Goal: Task Accomplishment & Management: Complete application form

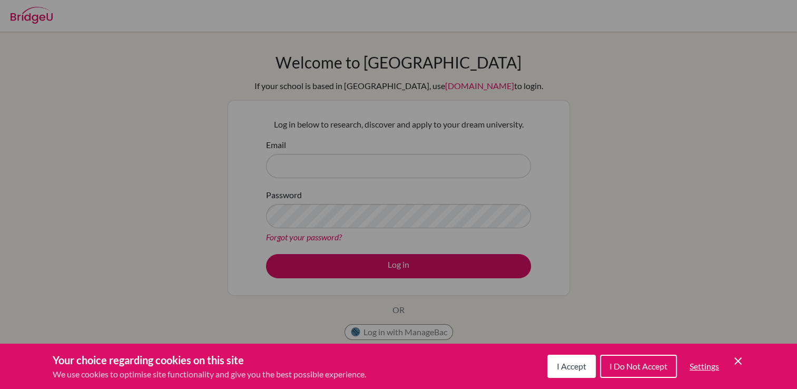
click at [578, 374] on button "I Accept" at bounding box center [572, 366] width 48 height 23
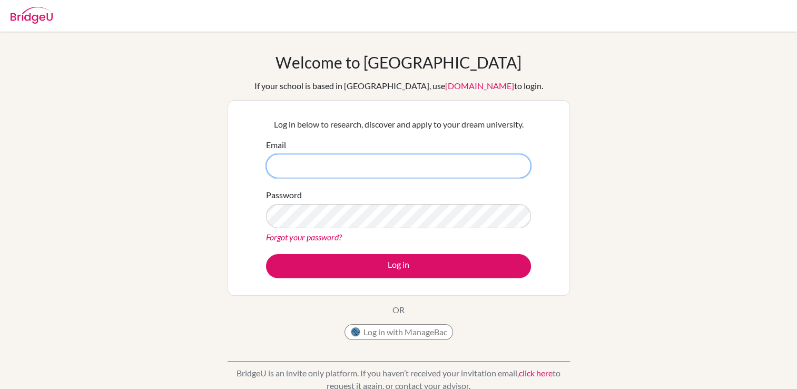
click at [320, 161] on input "Email" at bounding box center [398, 166] width 265 height 24
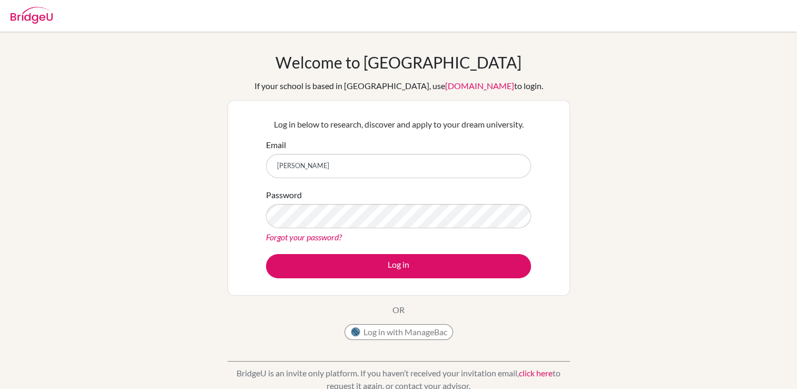
click at [382, 284] on div "Log in below to research, discover and apply to your dream university. Email ni…" at bounding box center [399, 197] width 278 height 173
click at [296, 161] on input "niki" at bounding box center [398, 166] width 265 height 24
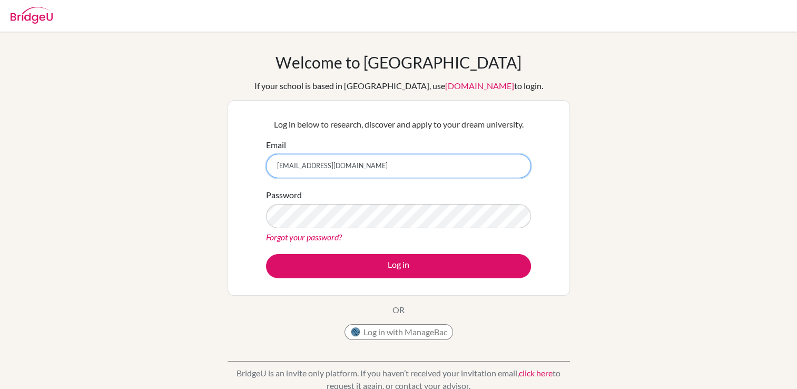
type input "[EMAIL_ADDRESS][DOMAIN_NAME]"
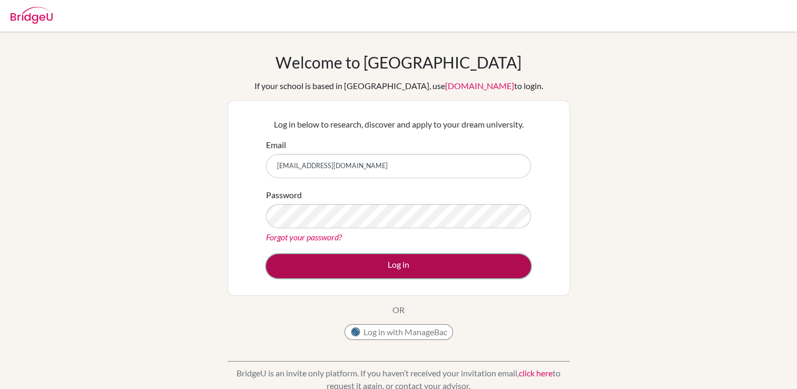
click at [299, 260] on button "Log in" at bounding box center [398, 266] width 265 height 24
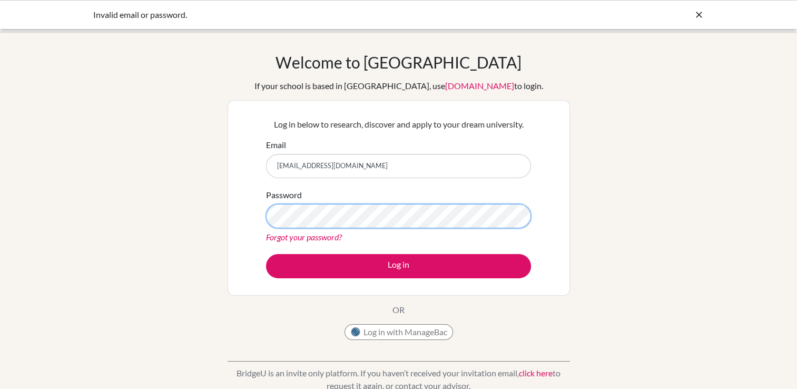
click at [266, 254] on button "Log in" at bounding box center [398, 266] width 265 height 24
click at [409, 333] on button "Log in with ManageBac" at bounding box center [399, 332] width 109 height 16
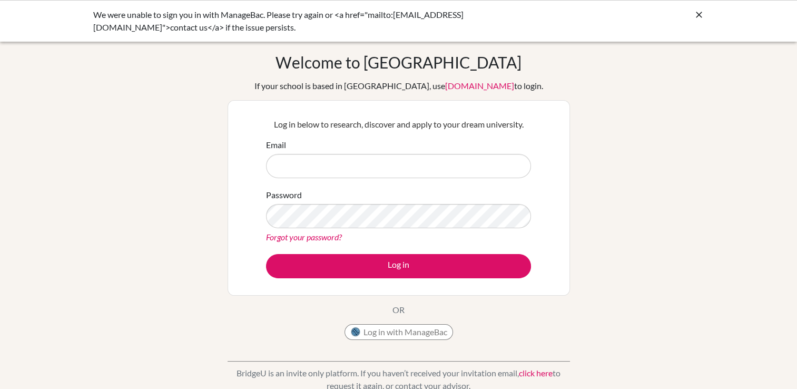
click at [304, 167] on input "Email" at bounding box center [398, 166] width 265 height 24
type input "nikithasreedharan@trioworldacademy.com"
click at [292, 235] on link "Forgot your password?" at bounding box center [304, 237] width 76 height 10
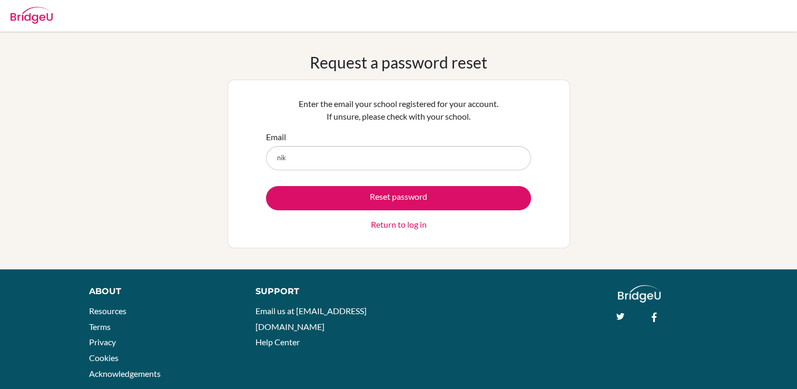
type input "[EMAIL_ADDRESS][DOMAIN_NAME]"
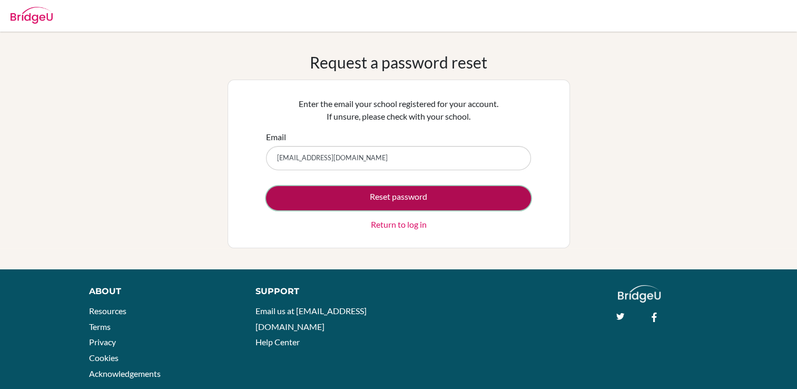
click at [344, 196] on button "Reset password" at bounding box center [398, 198] width 265 height 24
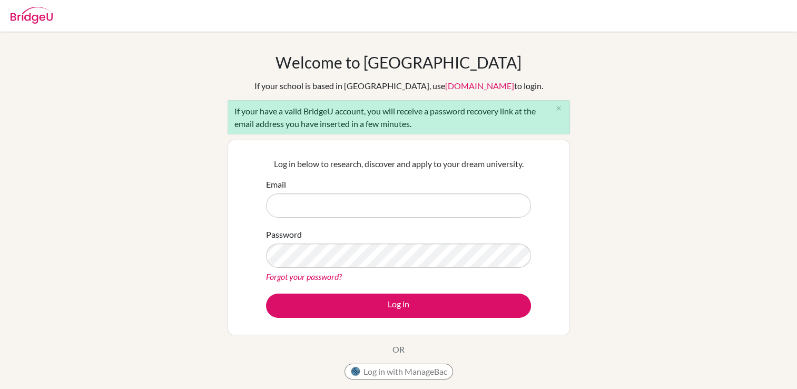
click at [288, 275] on link "Forgot your password?" at bounding box center [304, 276] width 76 height 10
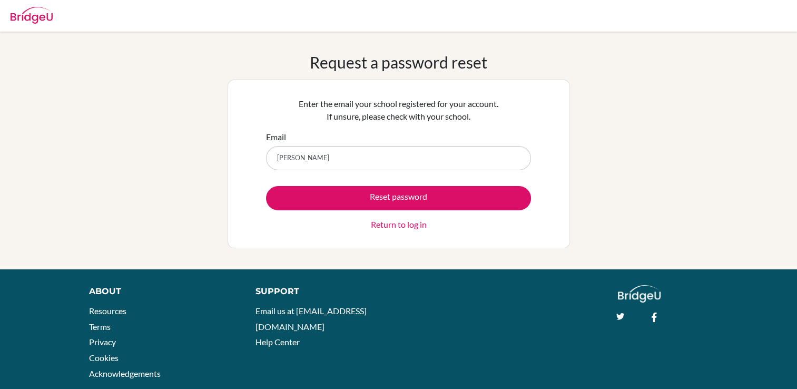
type input "[EMAIL_ADDRESS][DOMAIN_NAME]"
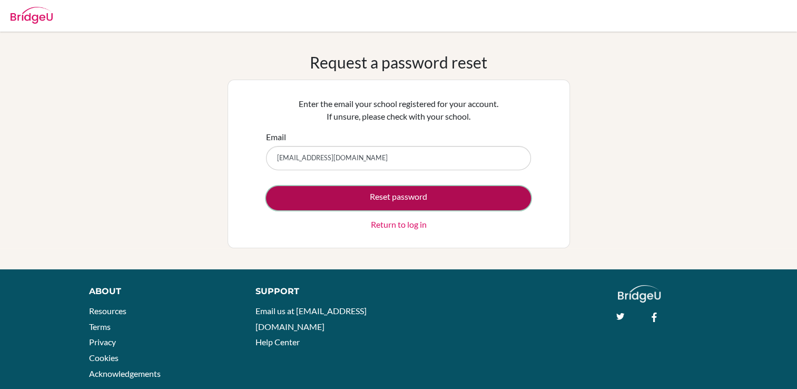
click at [368, 195] on button "Reset password" at bounding box center [398, 198] width 265 height 24
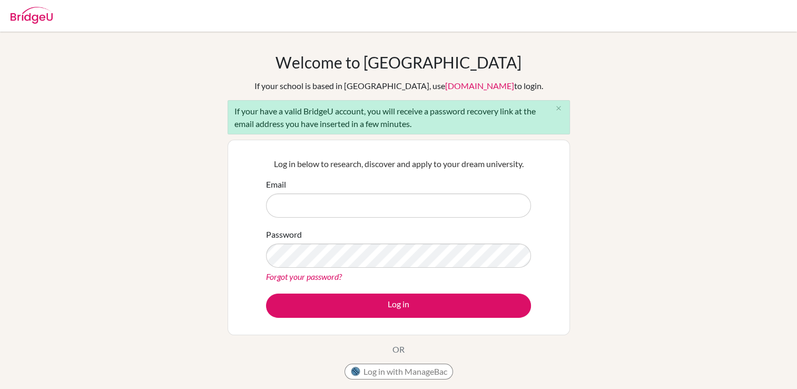
drag, startPoint x: 0, startPoint y: 0, endPoint x: 368, endPoint y: 195, distance: 416.4
click at [368, 195] on input "Email" at bounding box center [398, 205] width 265 height 24
type input "nikithasreedharan@trioworldacademy.com"
click at [325, 236] on div "Password Forgot your password?" at bounding box center [398, 255] width 265 height 55
click at [308, 236] on div "Password Forgot your password?" at bounding box center [398, 255] width 265 height 55
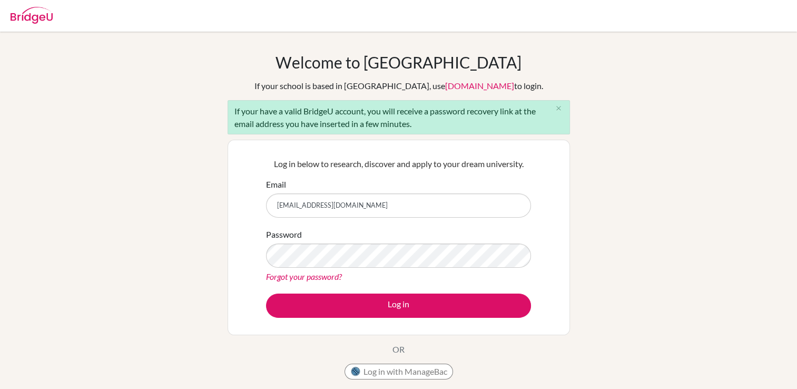
click at [294, 275] on link "Forgot your password?" at bounding box center [304, 276] width 76 height 10
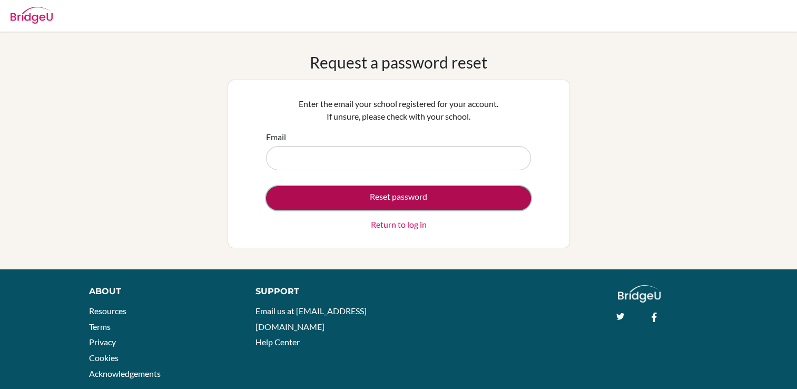
click at [386, 202] on button "Reset password" at bounding box center [398, 198] width 265 height 24
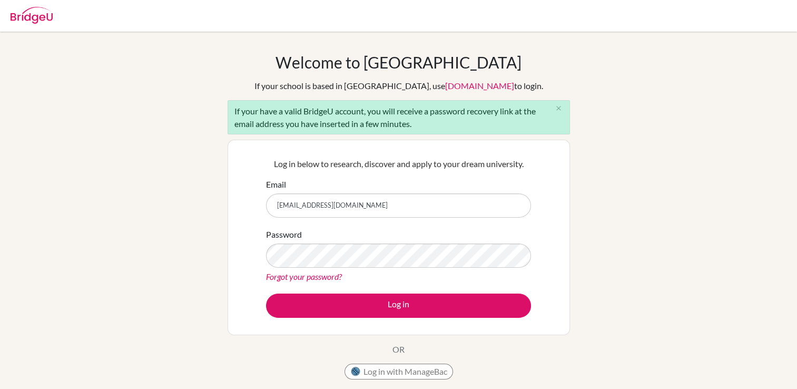
type input "[EMAIL_ADDRESS][DOMAIN_NAME]"
click at [333, 275] on link "Forgot your password?" at bounding box center [304, 276] width 76 height 10
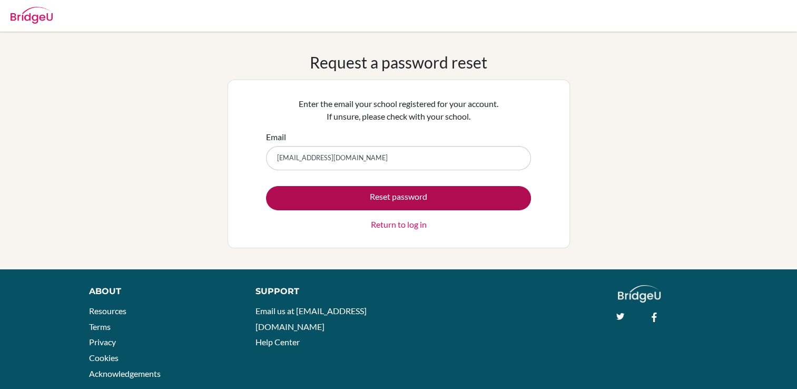
type input "[EMAIL_ADDRESS][DOMAIN_NAME]"
click at [408, 191] on button "Reset password" at bounding box center [398, 198] width 265 height 24
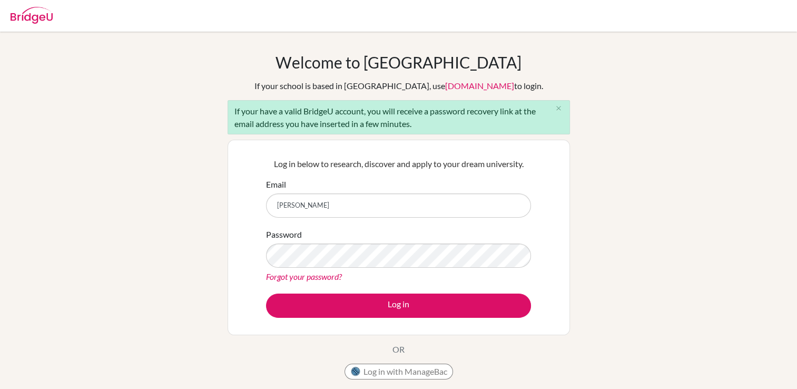
type input "[EMAIL_ADDRESS][DOMAIN_NAME]"
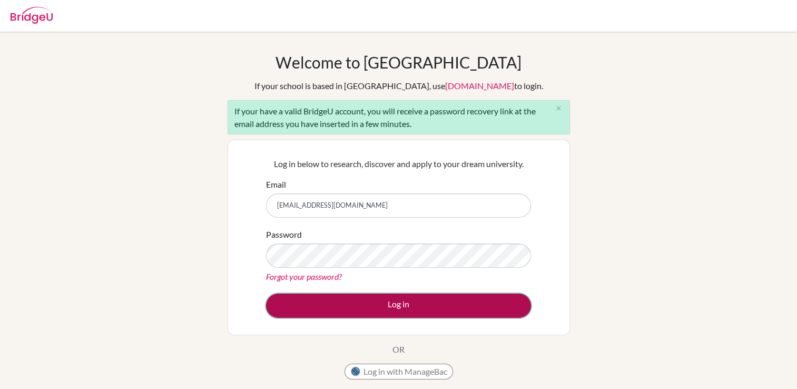
click at [325, 307] on button "Log in" at bounding box center [398, 306] width 265 height 24
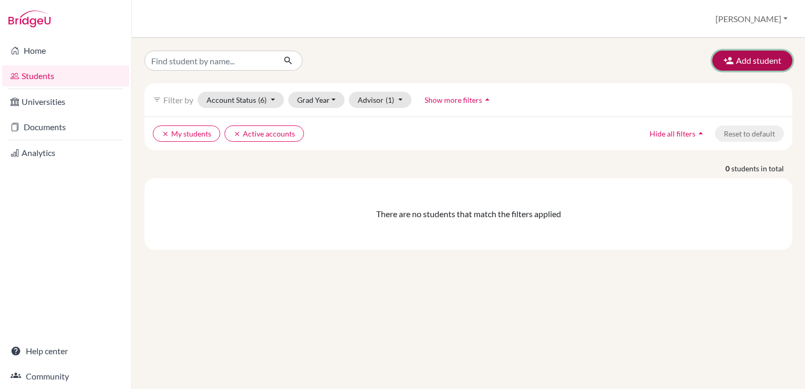
click at [760, 58] on button "Add student" at bounding box center [753, 61] width 80 height 20
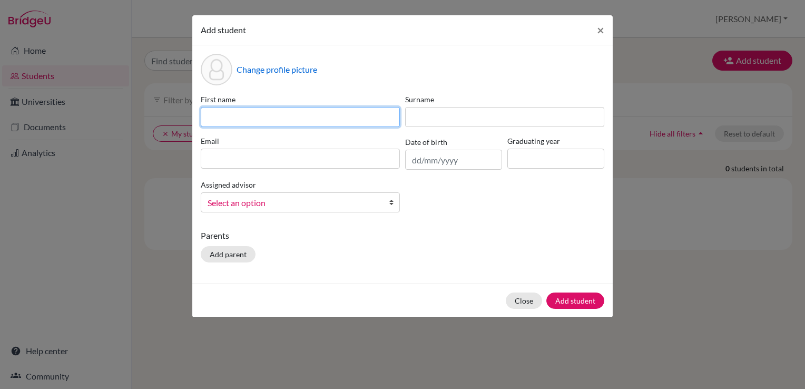
click at [245, 124] on input at bounding box center [300, 117] width 199 height 20
type input "[PERSON_NAME]"
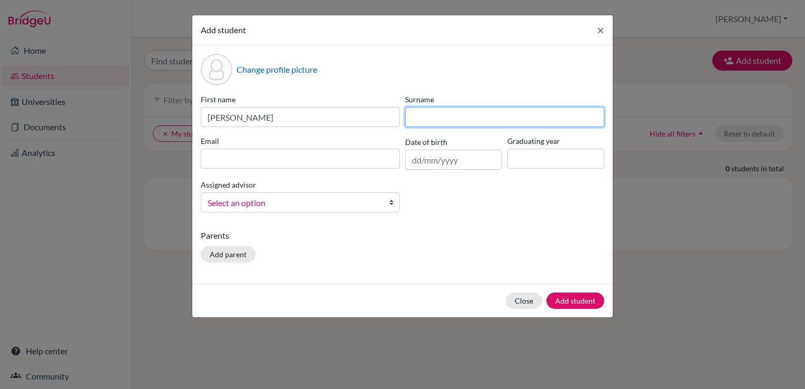
click at [448, 115] on input at bounding box center [504, 117] width 199 height 20
type input "[PERSON_NAME]"
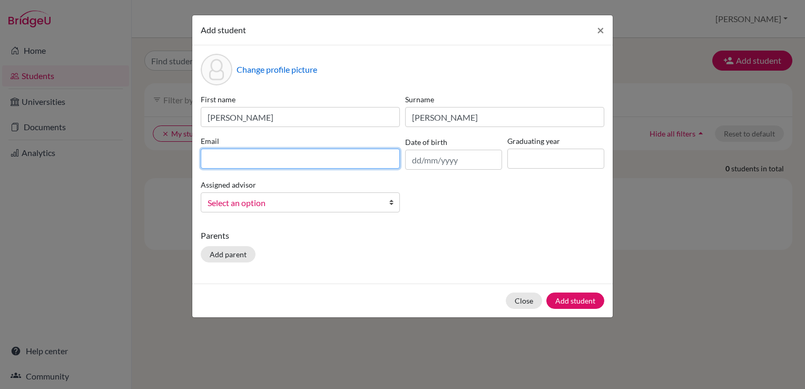
click at [318, 158] on input at bounding box center [300, 159] width 199 height 20
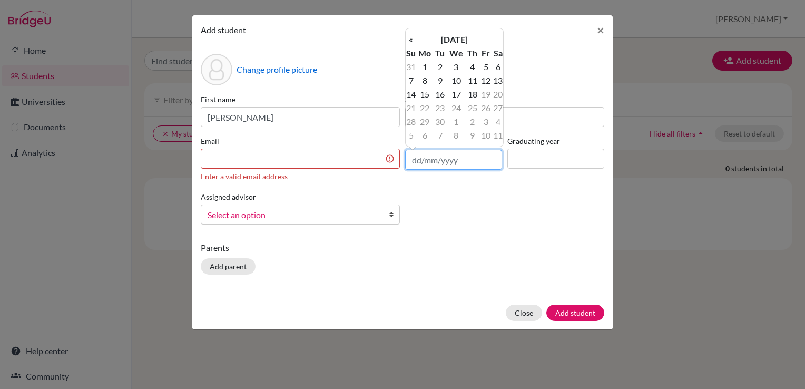
click at [456, 159] on input "text" at bounding box center [453, 160] width 97 height 20
click at [476, 39] on th "[DATE]" at bounding box center [454, 40] width 76 height 14
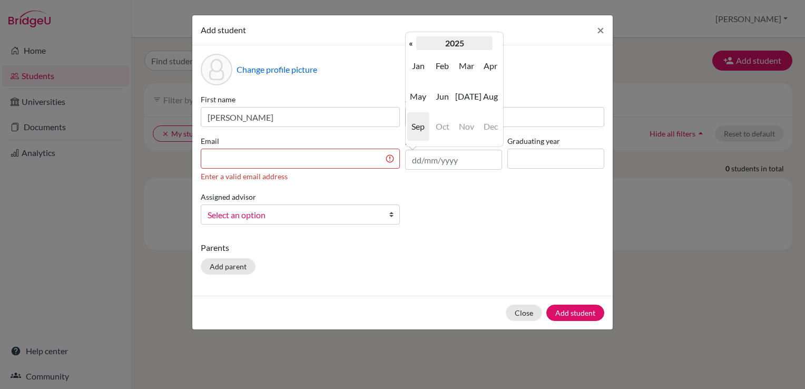
click at [462, 44] on th "2025" at bounding box center [454, 43] width 76 height 14
click at [410, 44] on th "«" at bounding box center [411, 43] width 11 height 14
click at [426, 64] on span "2009" at bounding box center [418, 66] width 22 height 28
click at [407, 66] on span "Jan" at bounding box center [418, 66] width 22 height 28
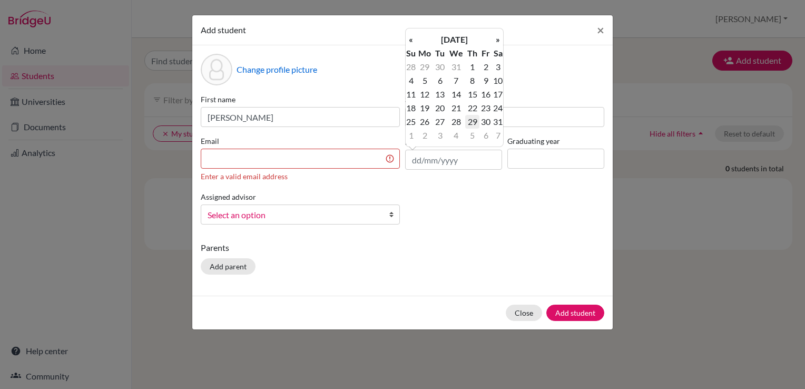
click at [472, 122] on td "29" at bounding box center [472, 122] width 14 height 14
type input "[DATE]"
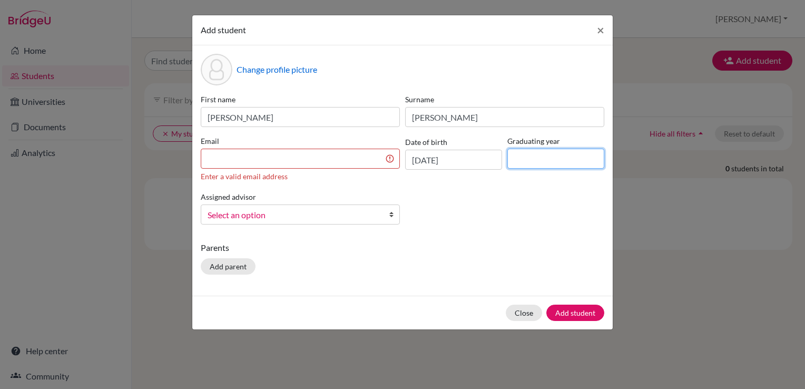
click at [541, 163] on input at bounding box center [556, 159] width 97 height 20
type input "2027"
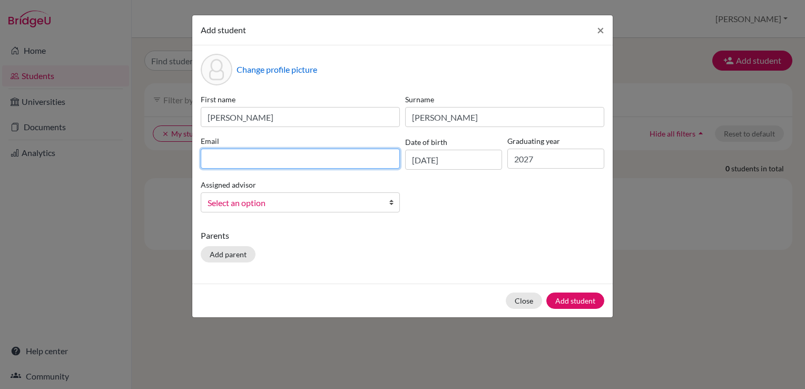
click at [331, 161] on input at bounding box center [300, 159] width 199 height 20
type input "NamrataParuthi@trioworldacademy.com"
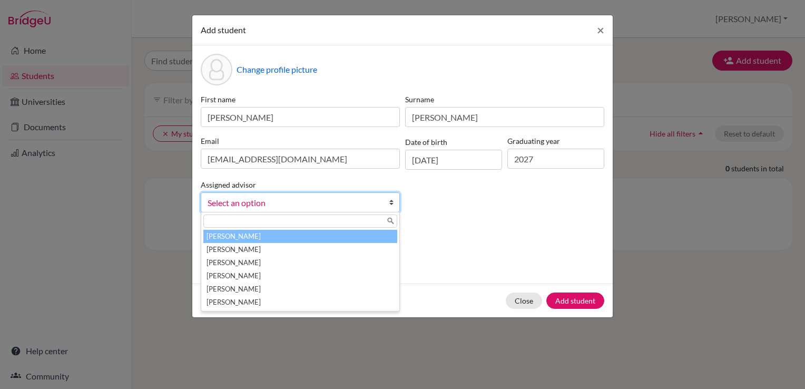
click at [314, 208] on span "Select an option" at bounding box center [294, 203] width 172 height 14
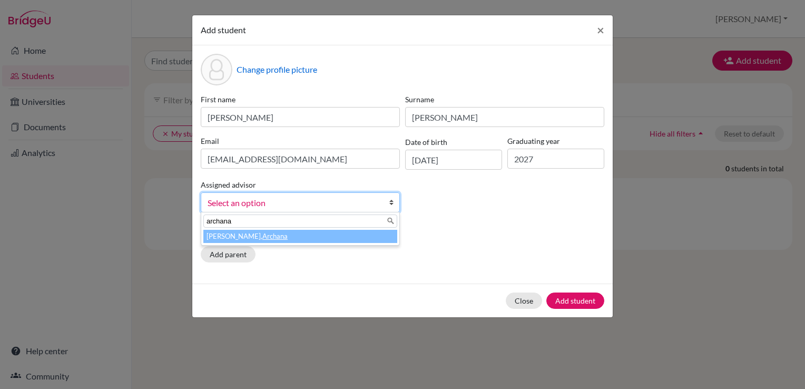
type input "archana"
click at [262, 240] on em "Archana" at bounding box center [274, 236] width 25 height 8
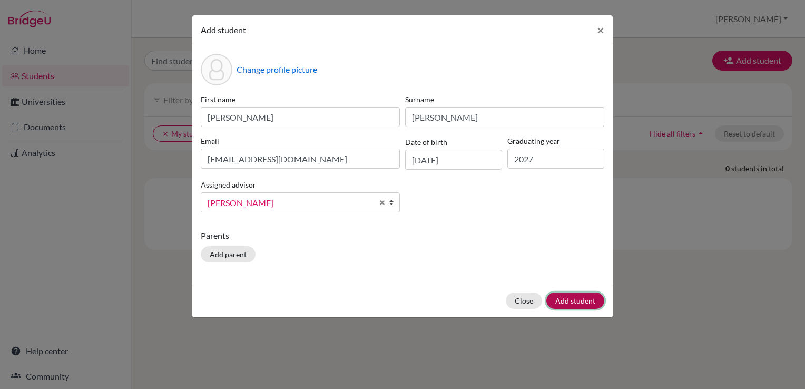
click at [595, 301] on button "Add student" at bounding box center [576, 301] width 58 height 16
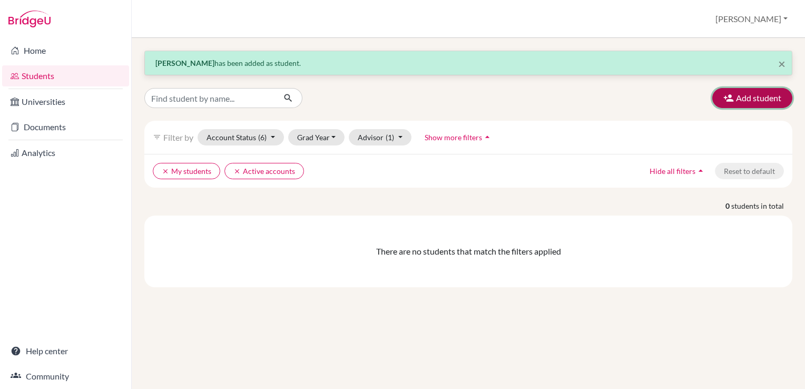
click at [752, 106] on button "Add student" at bounding box center [753, 98] width 80 height 20
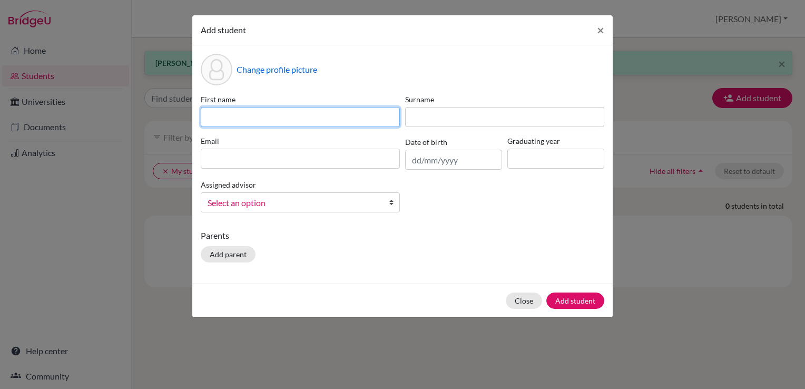
click at [253, 113] on input at bounding box center [300, 117] width 199 height 20
type input "Urvi"
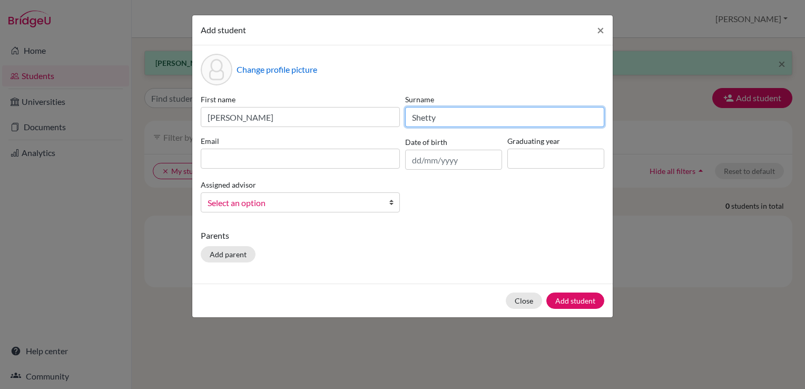
type input "Shetty"
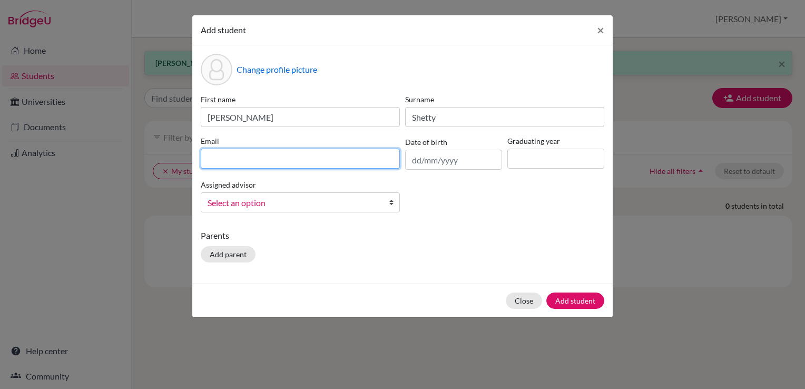
click at [267, 160] on input at bounding box center [300, 159] width 199 height 20
type input "urvishetty@trioworldacademy.com"
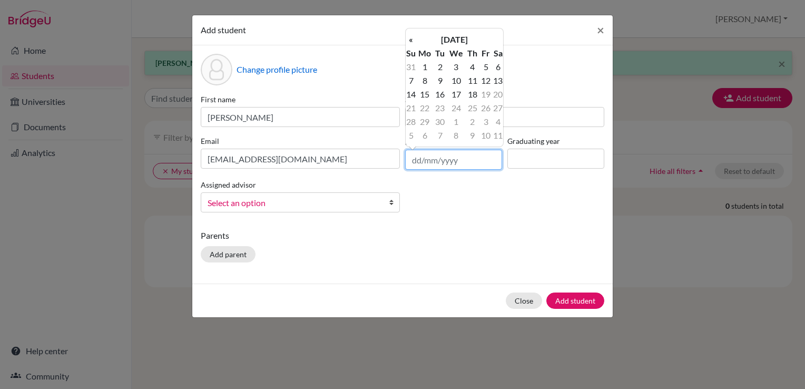
click at [449, 161] on input "text" at bounding box center [453, 160] width 97 height 20
click at [466, 41] on th "September 2025" at bounding box center [454, 40] width 76 height 14
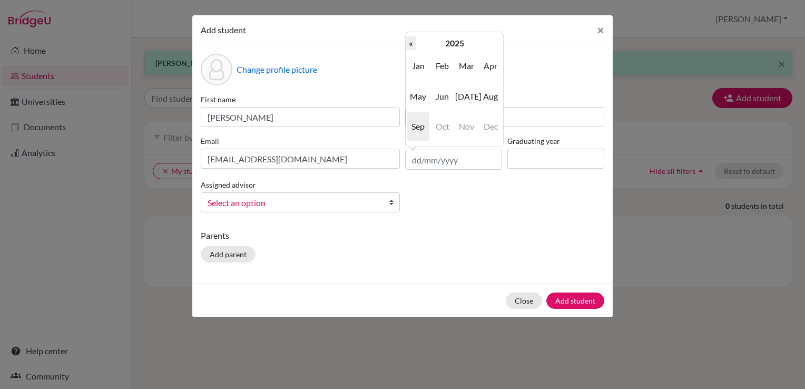
click at [411, 47] on th "«" at bounding box center [411, 43] width 11 height 14
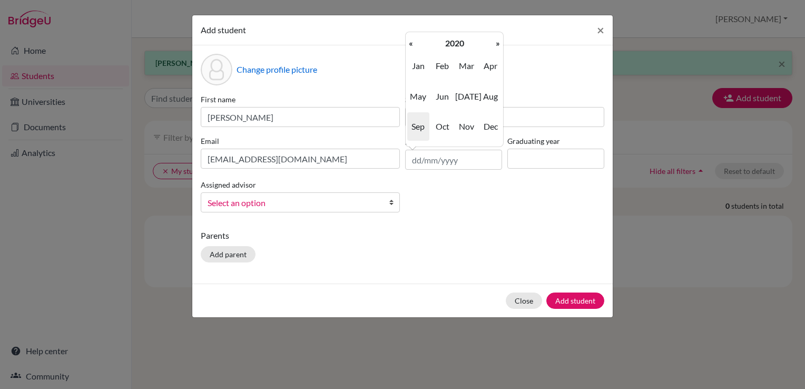
click at [411, 47] on th "«" at bounding box center [411, 43] width 11 height 14
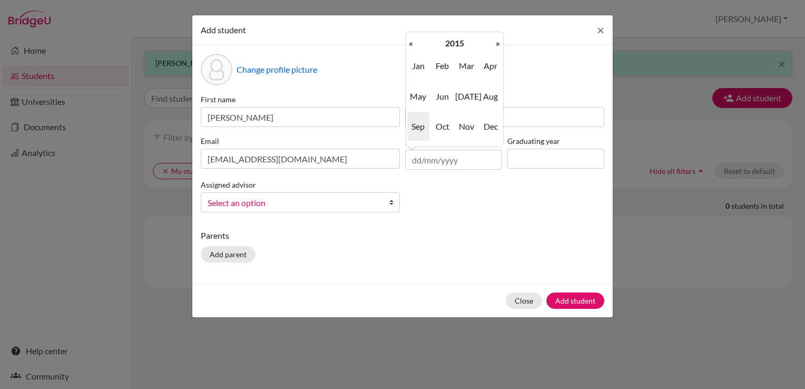
click at [411, 47] on th "«" at bounding box center [411, 43] width 11 height 14
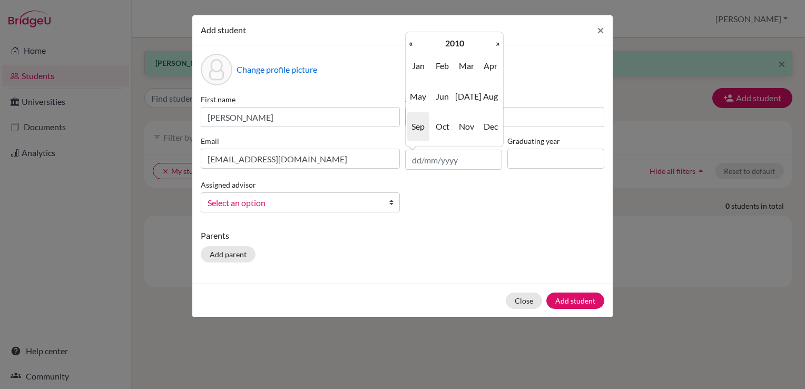
click at [411, 47] on th "«" at bounding box center [411, 43] width 11 height 14
click at [501, 44] on th "»" at bounding box center [498, 43] width 11 height 14
click at [492, 102] on span "Aug" at bounding box center [491, 96] width 22 height 28
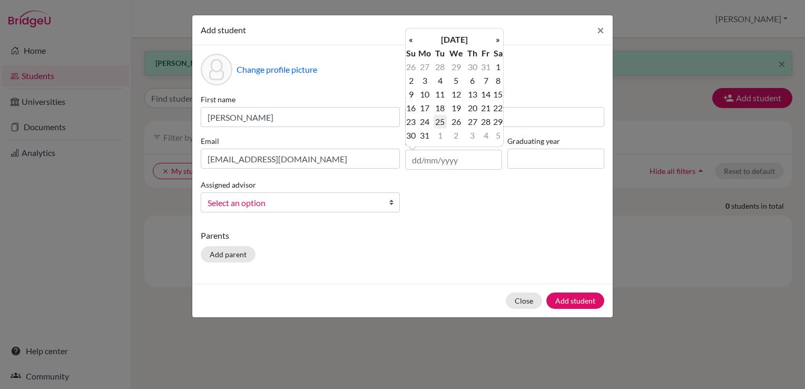
click at [440, 121] on td "25" at bounding box center [440, 122] width 13 height 14
type input "25/08/2009"
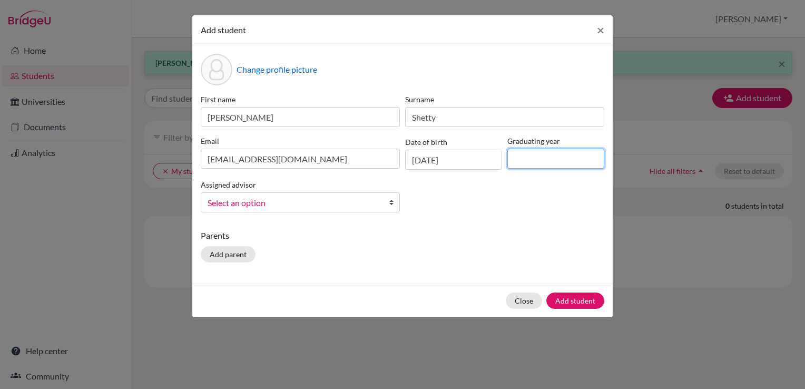
click at [547, 160] on input at bounding box center [556, 159] width 97 height 20
type input "2027"
click at [331, 197] on span "Select an option" at bounding box center [294, 203] width 172 height 14
click at [448, 220] on div "First name Urvi Surname Shetty Email urvishetty@trioworldacademy.com Date of bi…" at bounding box center [402, 157] width 409 height 127
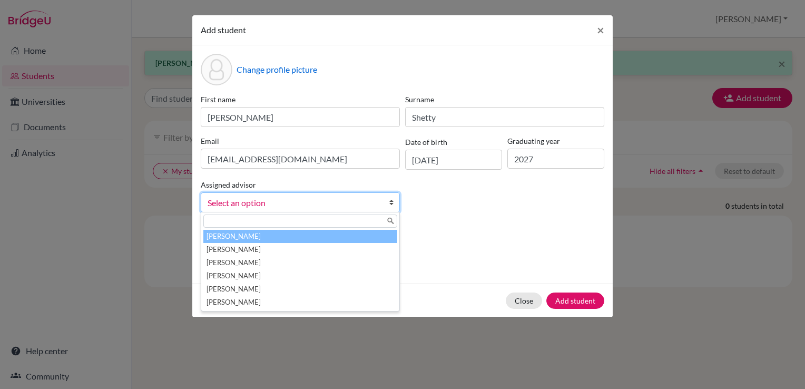
click at [356, 206] on span "Select an option" at bounding box center [294, 203] width 172 height 14
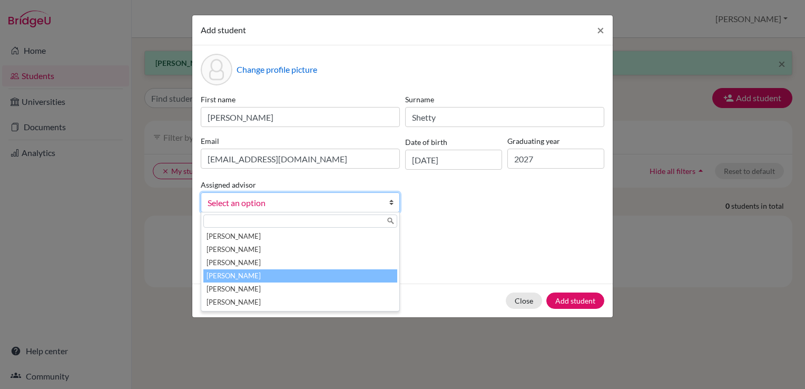
click at [273, 276] on li "Sarathy, Archana" at bounding box center [300, 275] width 194 height 13
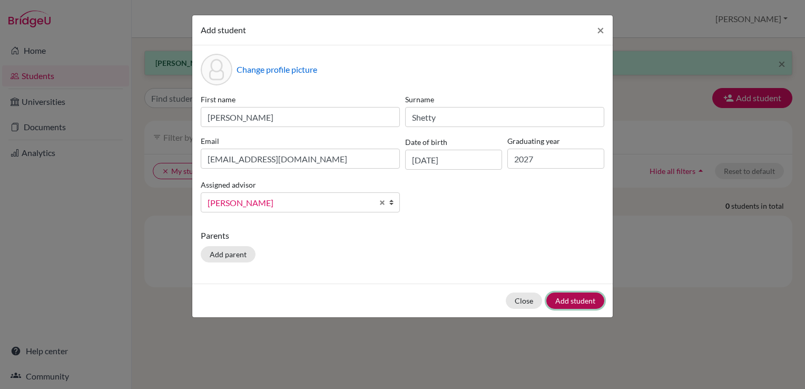
click at [588, 298] on button "Add student" at bounding box center [576, 301] width 58 height 16
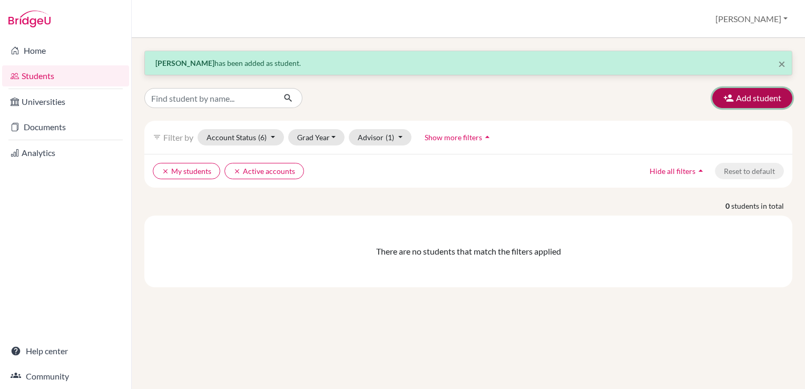
click at [751, 99] on button "Add student" at bounding box center [753, 98] width 80 height 20
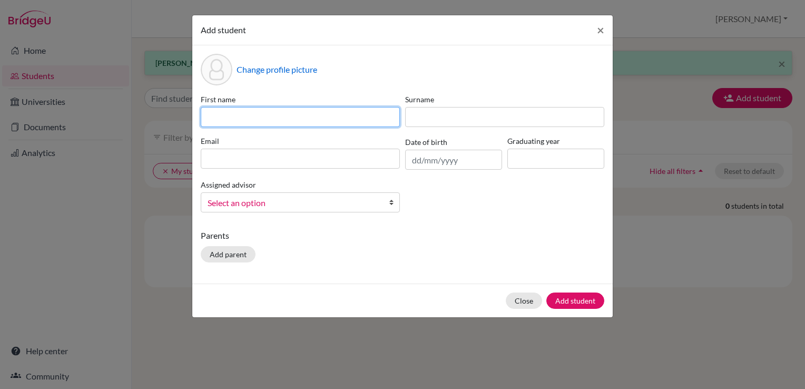
click at [334, 121] on input at bounding box center [300, 117] width 199 height 20
type input "Adhiraj"
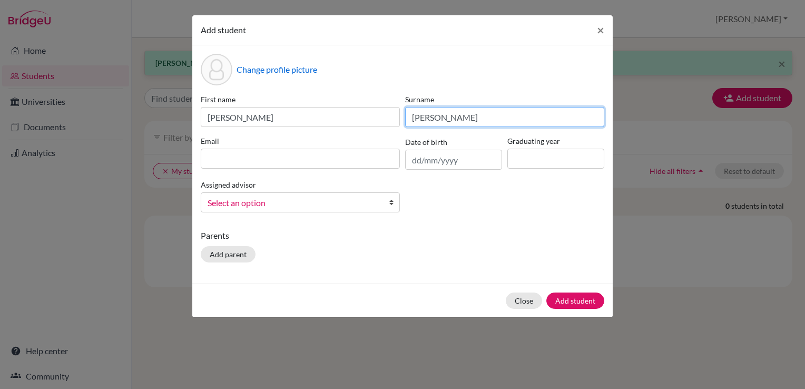
type input "Singh"
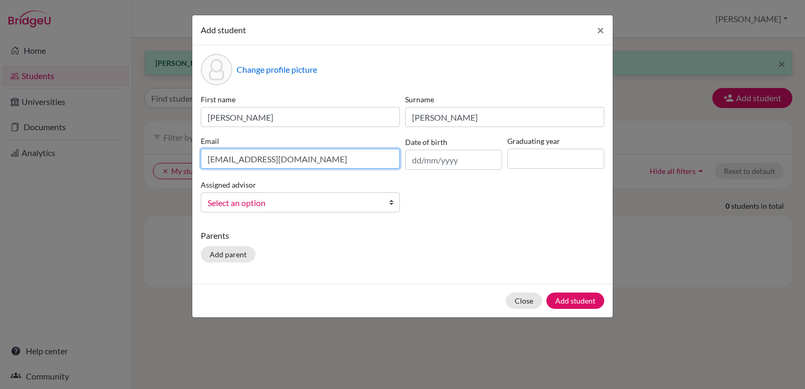
type input "AdhirajSingh@trioworldacademy.com"
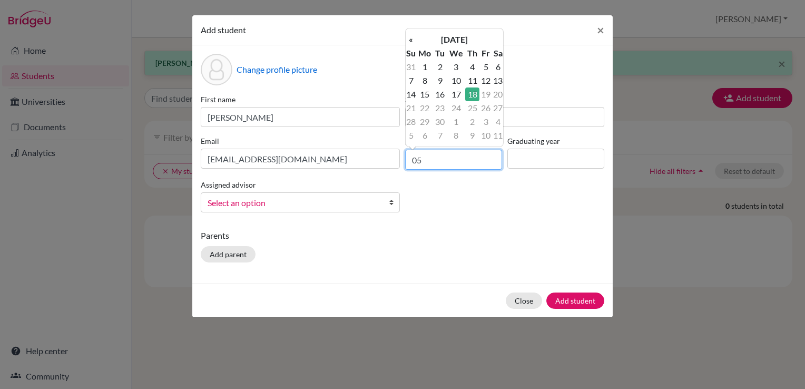
type input "0"
type input "05/05/2009"
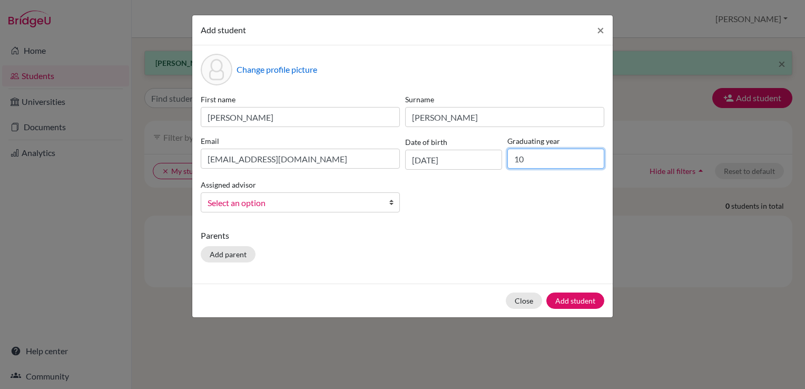
type input "1"
type input "2027"
click at [422, 209] on div "First name Adhiraj Surname Singh Email AdhirajSingh@trioworldacademy.com Date o…" at bounding box center [402, 157] width 409 height 127
click at [372, 202] on span "Select an option" at bounding box center [294, 203] width 172 height 14
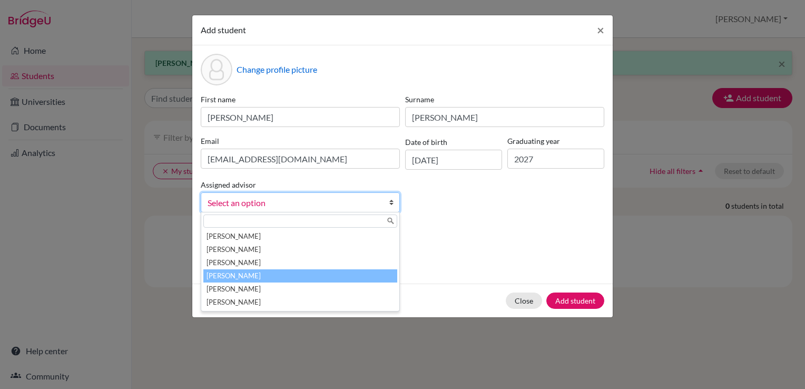
click at [266, 275] on li "Sarathy, Archana" at bounding box center [300, 275] width 194 height 13
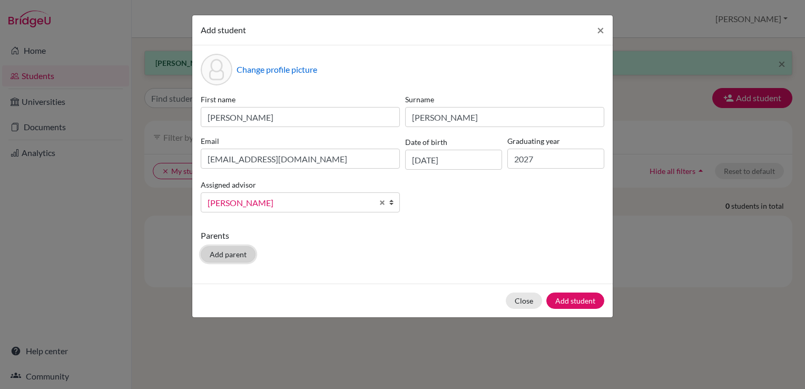
click at [211, 249] on button "Add parent" at bounding box center [228, 254] width 55 height 16
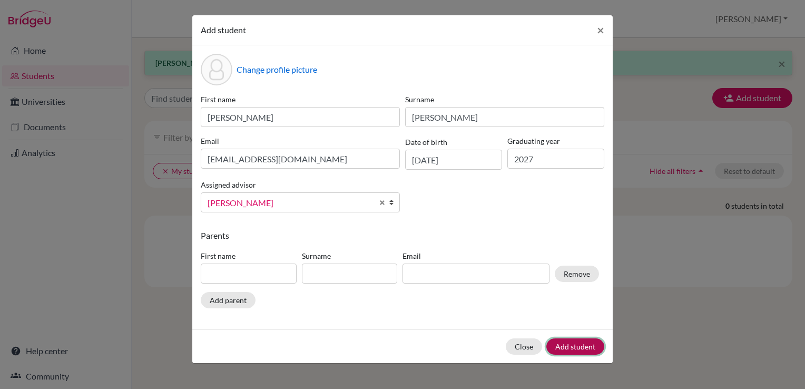
click at [585, 341] on button "Add student" at bounding box center [576, 346] width 58 height 16
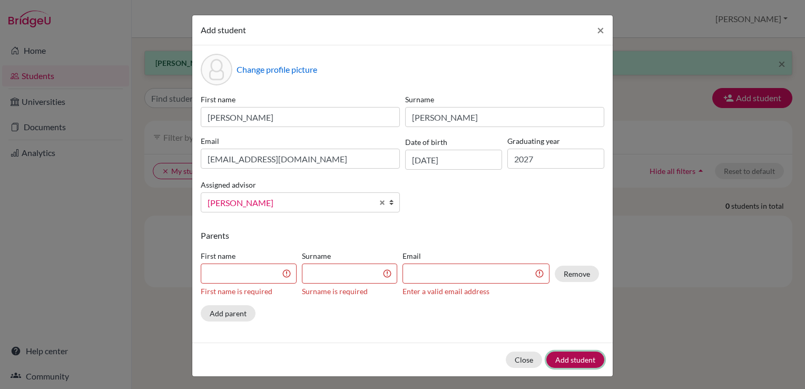
click at [566, 364] on button "Add student" at bounding box center [576, 360] width 58 height 16
click at [565, 273] on button "Remove" at bounding box center [577, 274] width 44 height 16
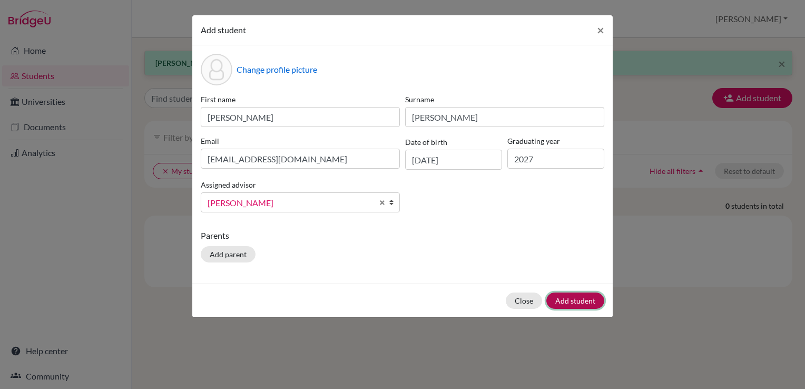
click at [559, 306] on button "Add student" at bounding box center [576, 301] width 58 height 16
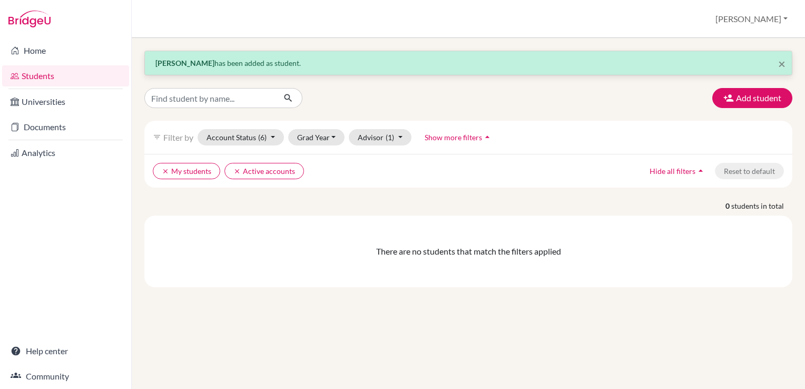
click at [559, 306] on div "× Adhiraj Singh has been added as student. Add student filter_list Filter by Ac…" at bounding box center [469, 213] width 674 height 351
click at [458, 236] on div "There are no students that match the filters applied" at bounding box center [468, 252] width 648 height 72
click at [767, 21] on button "Nikitha" at bounding box center [752, 19] width 82 height 20
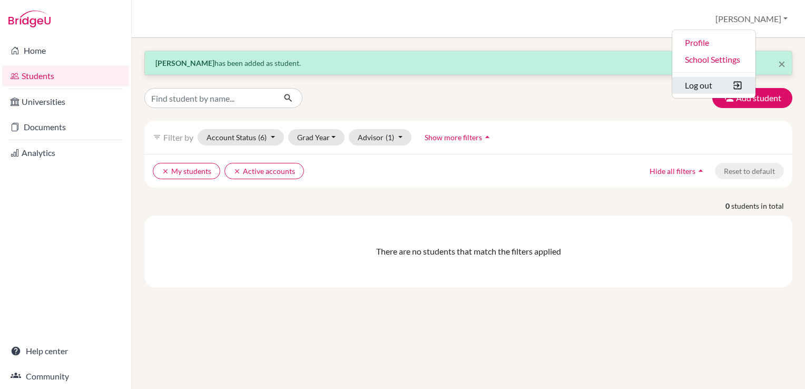
click at [756, 83] on button "Log out" at bounding box center [714, 85] width 83 height 17
